Goal: Transaction & Acquisition: Purchase product/service

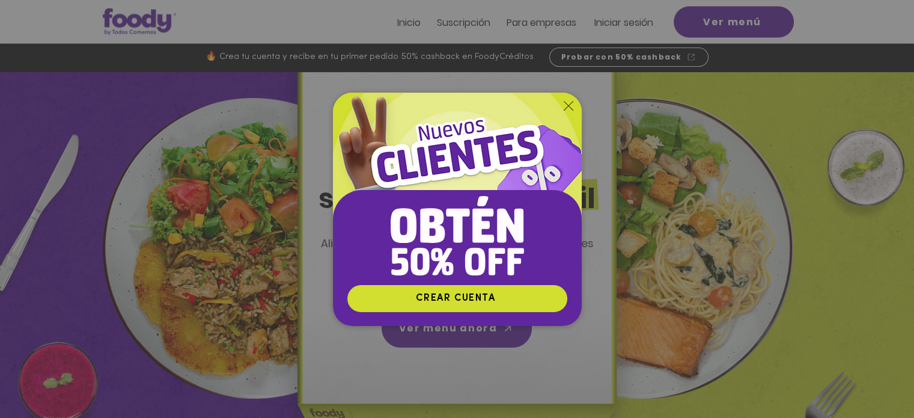
click at [575, 102] on img "Nuevos suscriptores 50% off" at bounding box center [457, 189] width 249 height 192
click at [567, 106] on icon "Volver al sitio" at bounding box center [569, 106] width 10 height 10
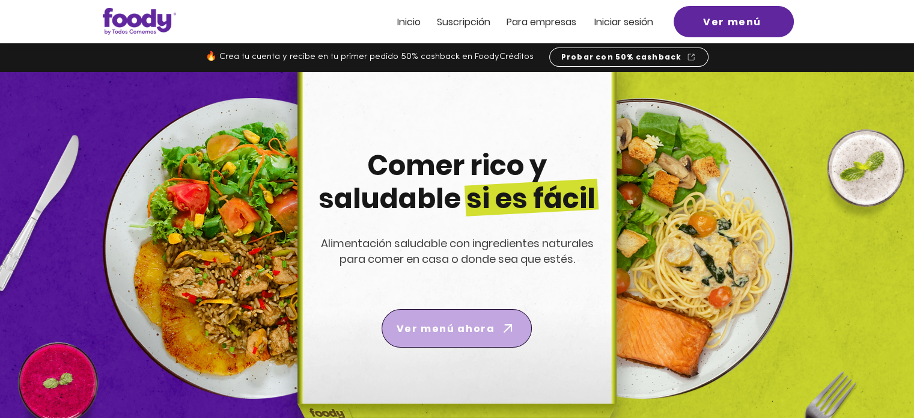
click at [460, 323] on span "Ver menú ahora" at bounding box center [446, 328] width 98 height 15
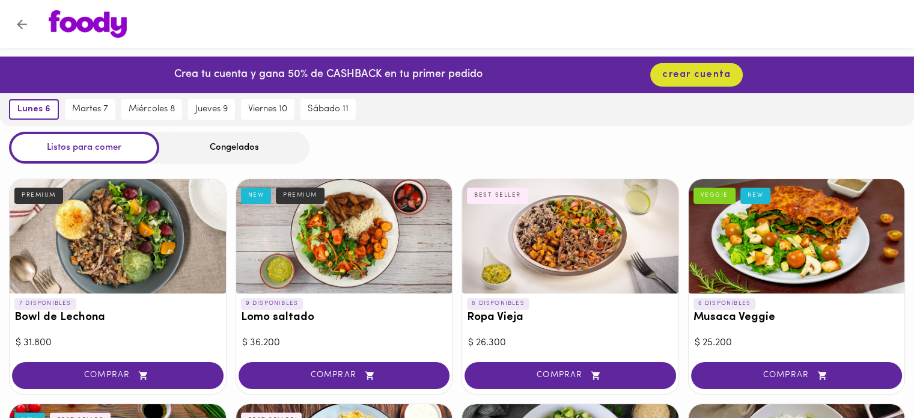
drag, startPoint x: 236, startPoint y: 162, endPoint x: 245, endPoint y: 147, distance: 17.5
click at [245, 147] on div "Congelados" at bounding box center [234, 148] width 150 height 32
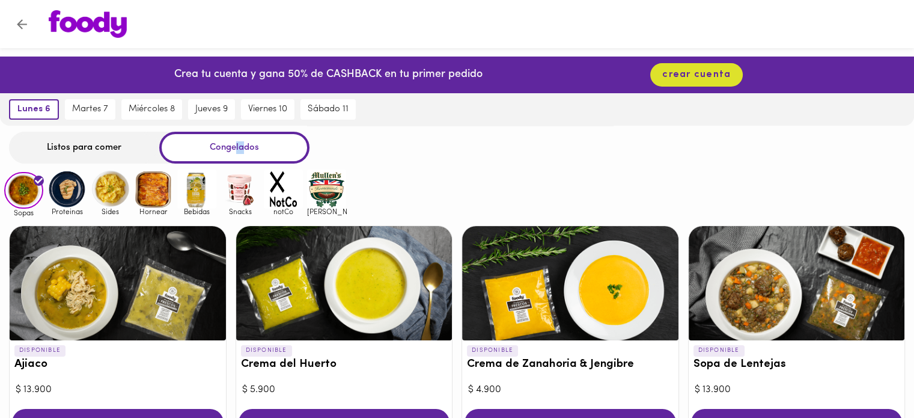
click at [245, 147] on div "Congelados" at bounding box center [234, 148] width 150 height 32
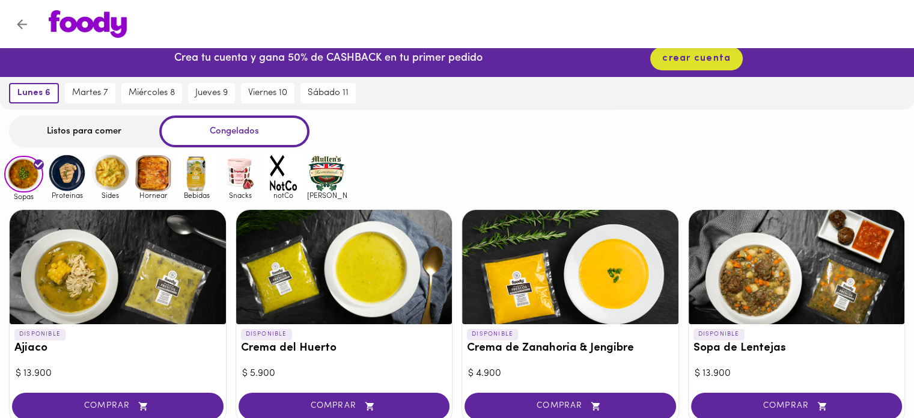
scroll to position [16, 0]
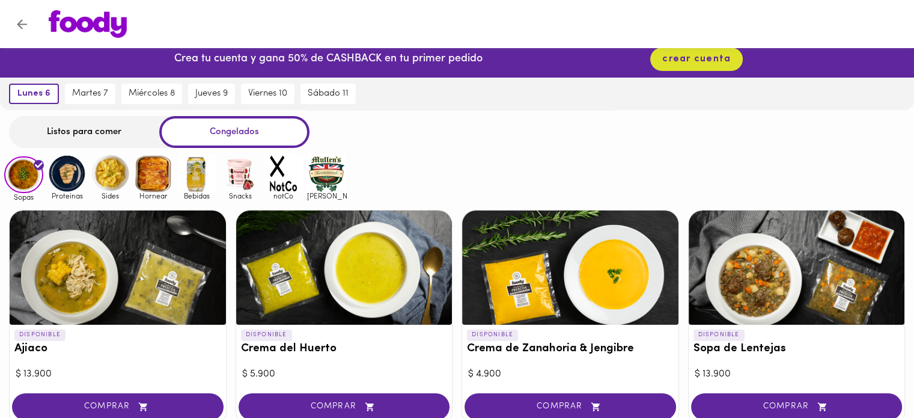
click at [76, 173] on img at bounding box center [66, 173] width 39 height 39
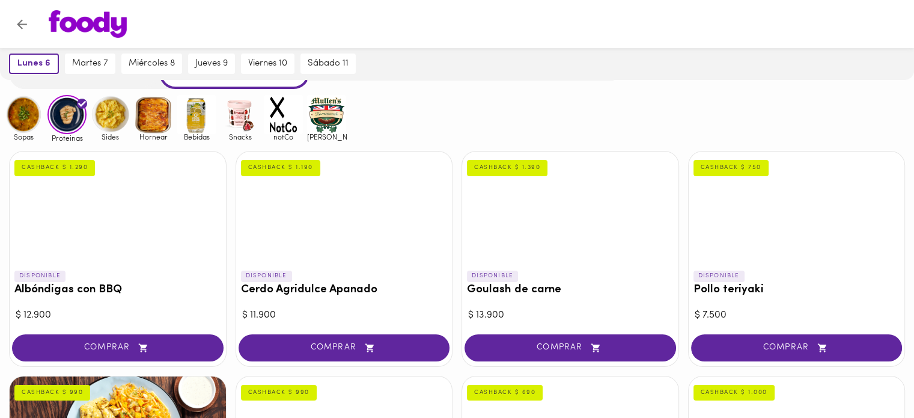
scroll to position [49, 0]
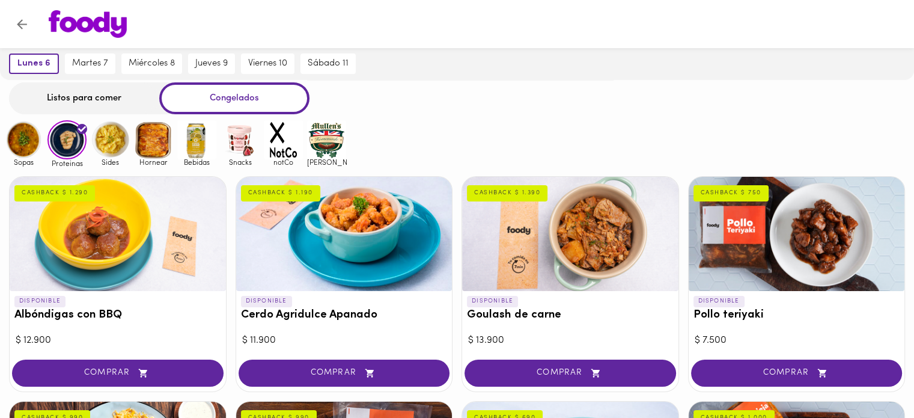
click at [110, 142] on img at bounding box center [110, 139] width 39 height 39
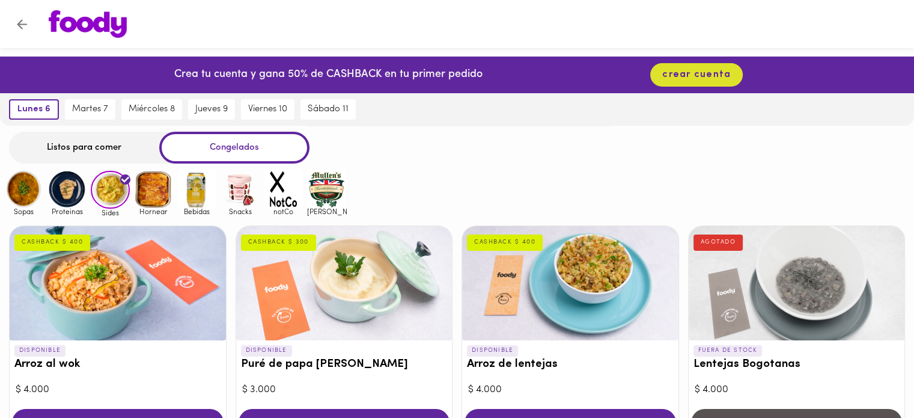
click at [139, 193] on img at bounding box center [153, 188] width 39 height 39
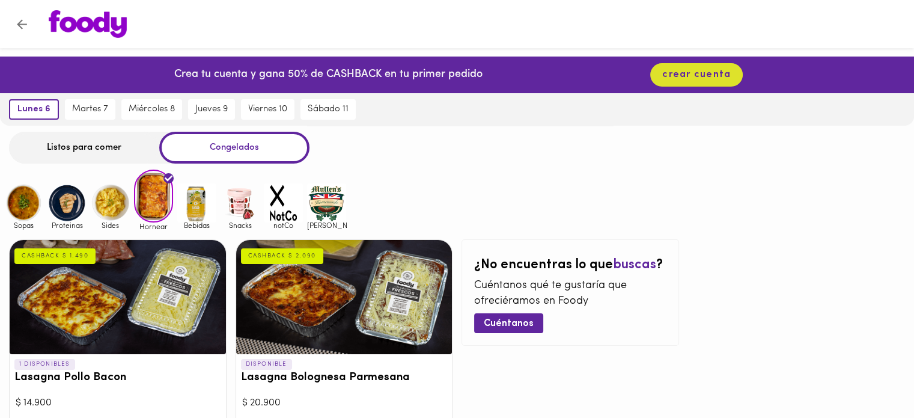
click at [196, 206] on img at bounding box center [196, 202] width 39 height 39
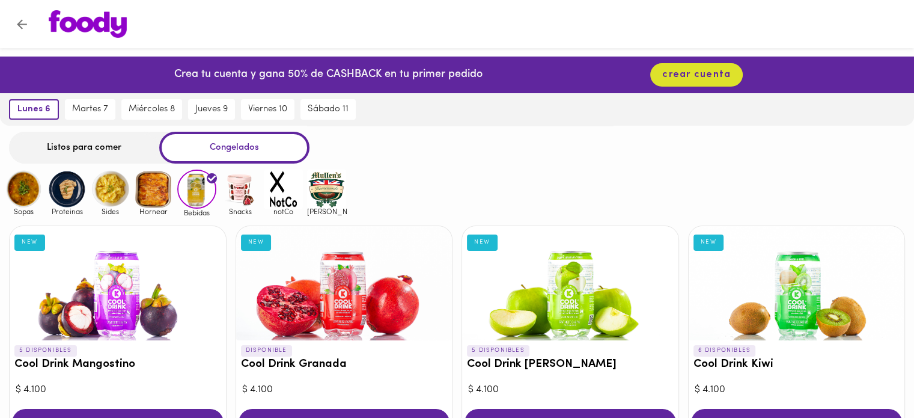
click at [246, 189] on img at bounding box center [240, 188] width 39 height 39
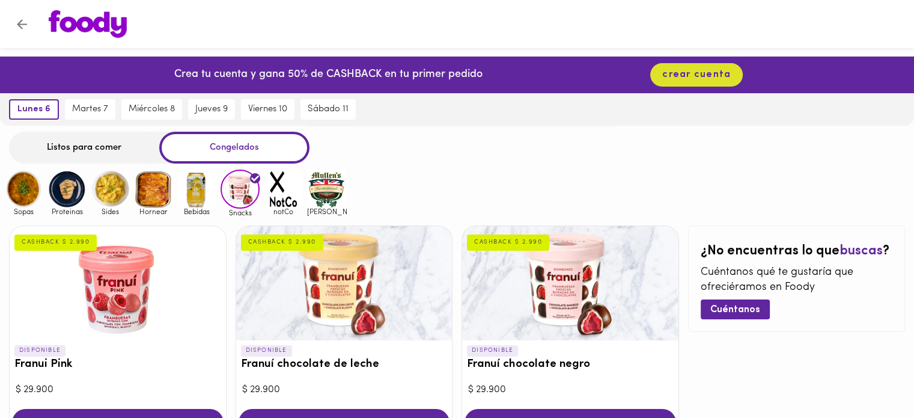
click at [281, 192] on img at bounding box center [283, 188] width 39 height 39
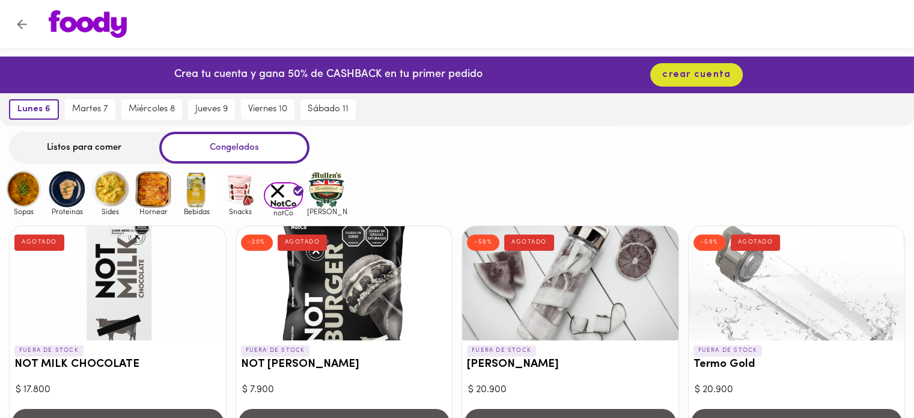
click at [331, 193] on img at bounding box center [326, 188] width 39 height 39
